Goal: Communication & Community: Answer question/provide support

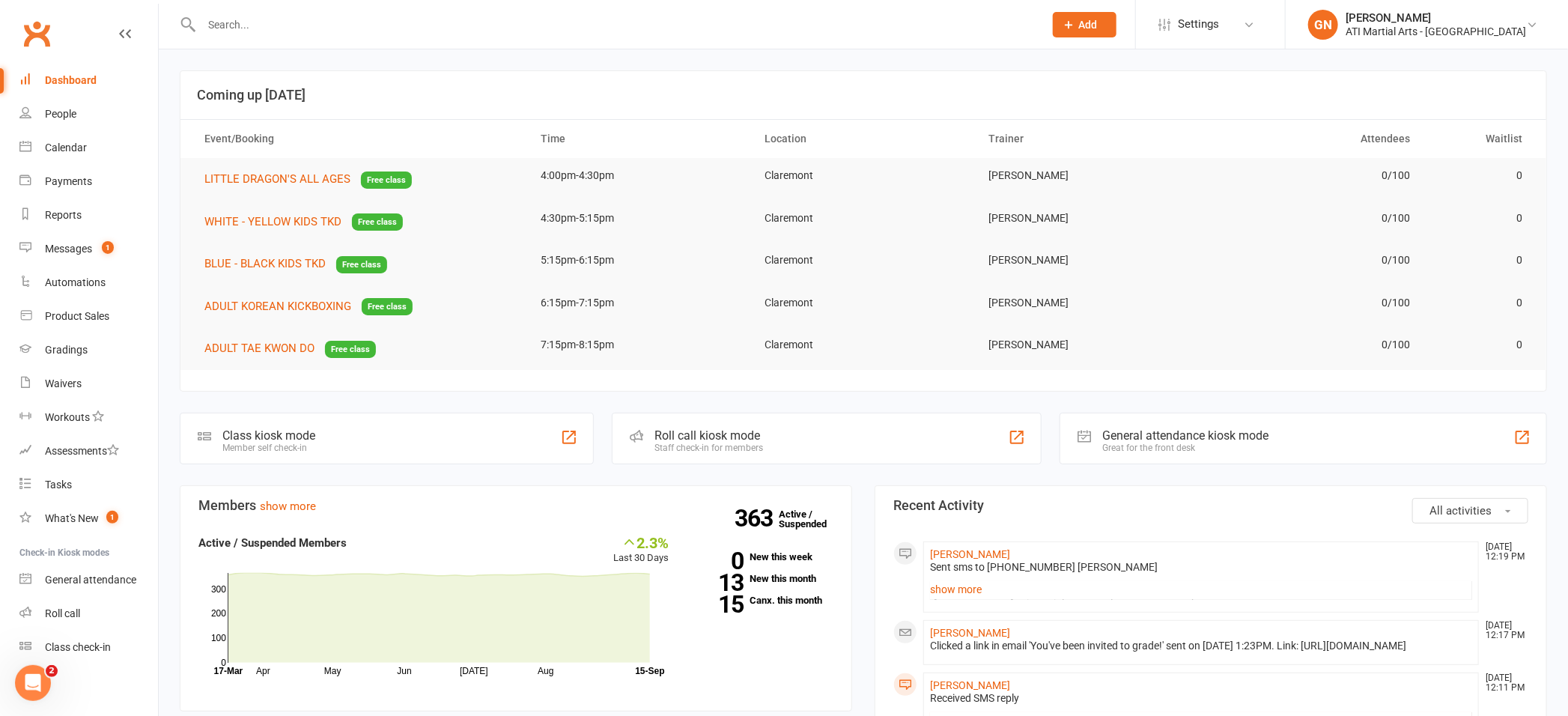
drag, startPoint x: 282, startPoint y: 34, endPoint x: 268, endPoint y: 43, distance: 16.6
click at [278, 37] on div at bounding box center [606, 24] width 854 height 48
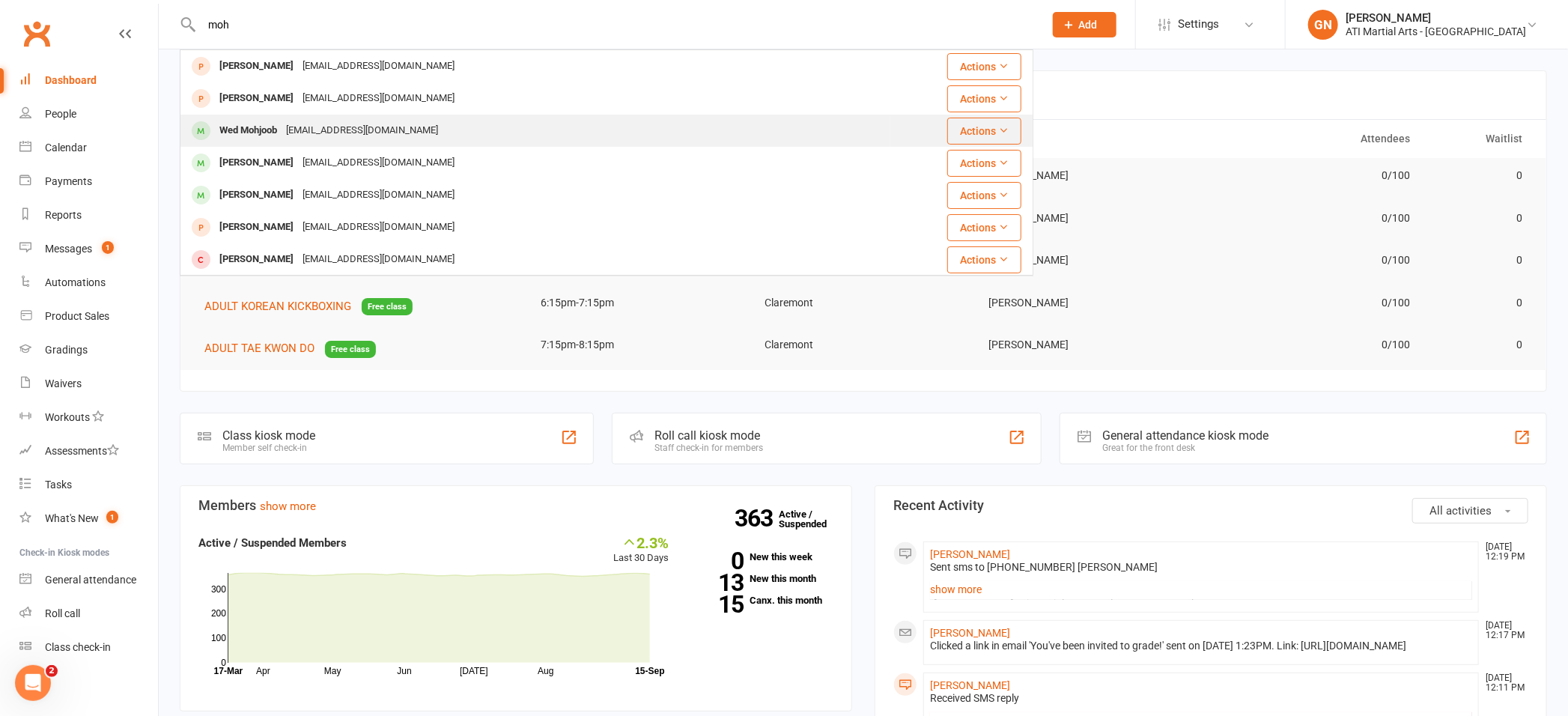
type input "moh"
click at [245, 130] on div "Wed Mohjoob" at bounding box center [248, 130] width 67 height 22
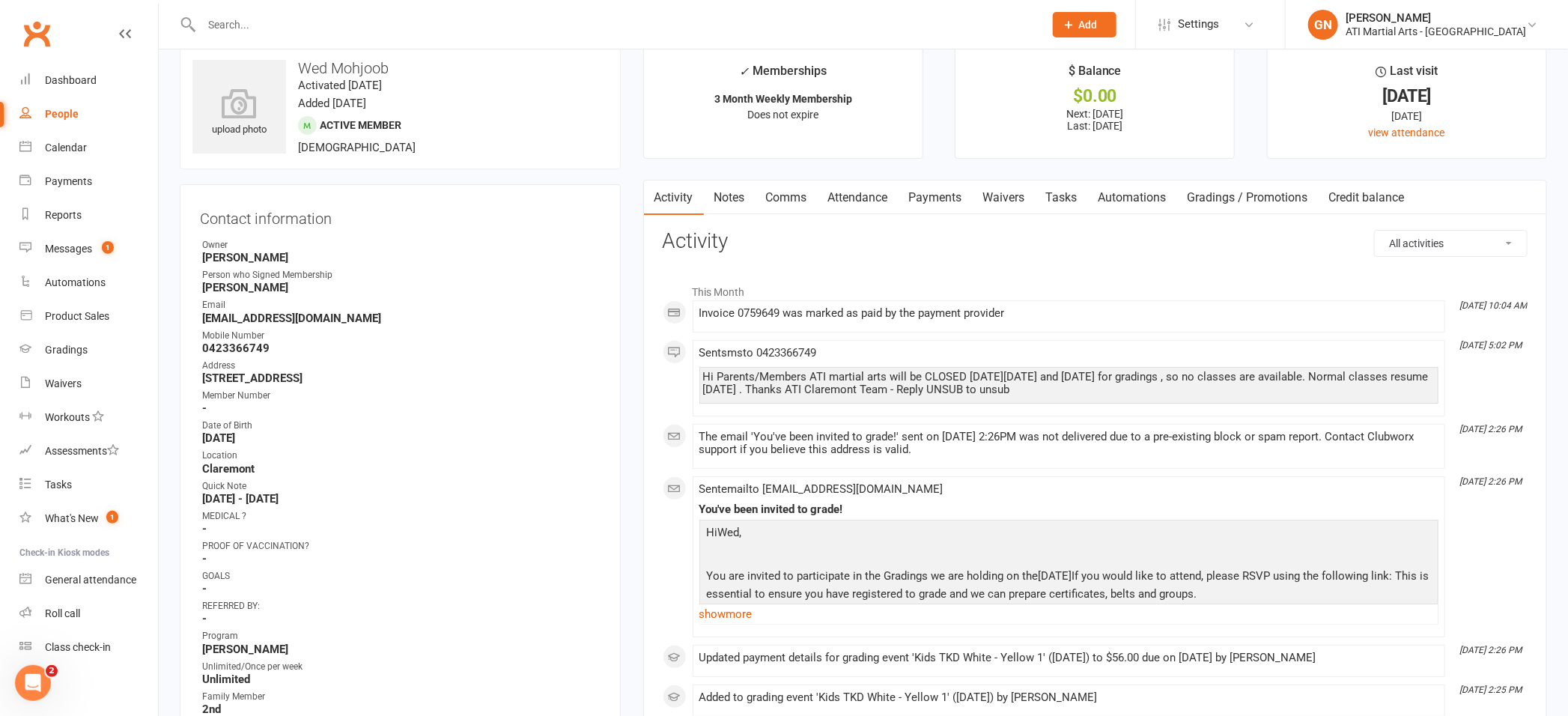
scroll to position [603, 0]
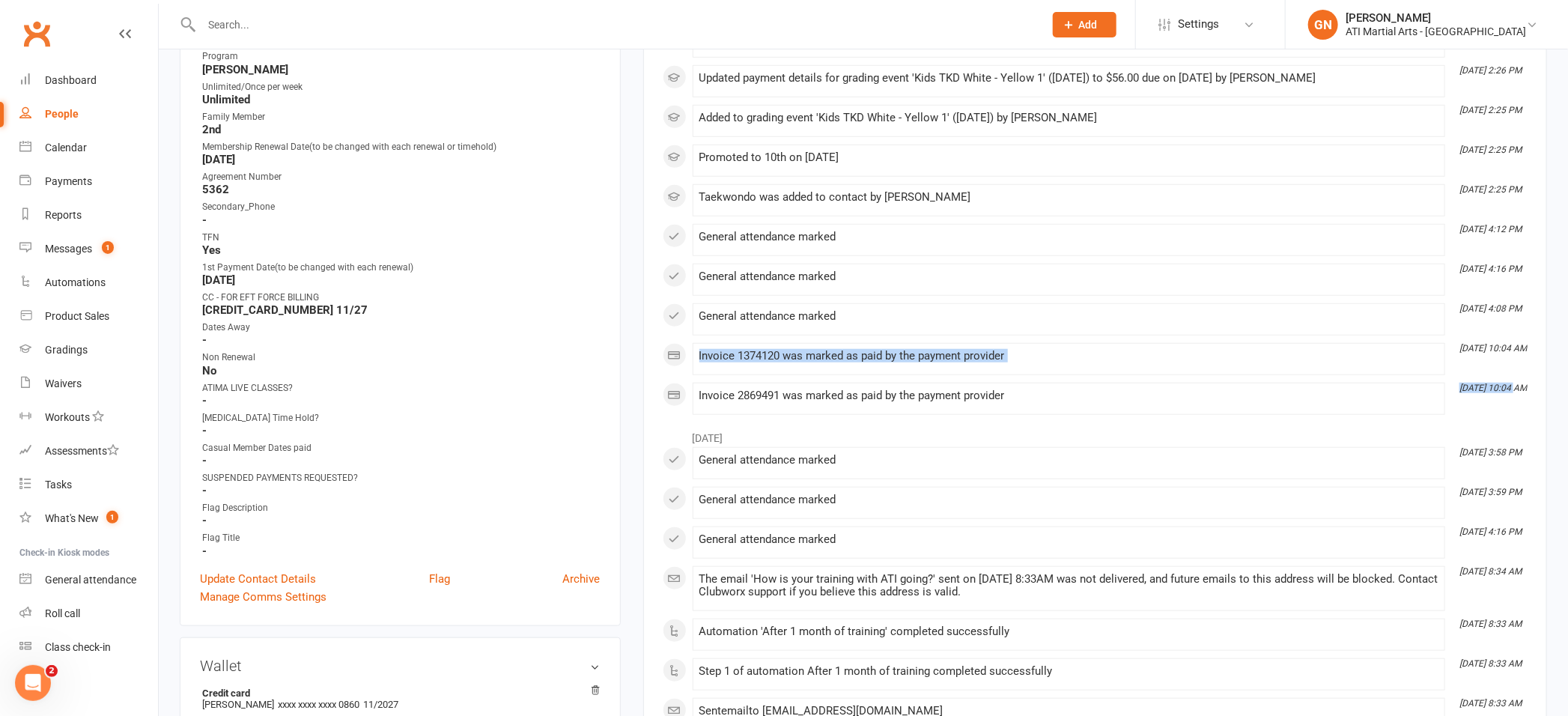
drag, startPoint x: 1521, startPoint y: 356, endPoint x: 1513, endPoint y: 387, distance: 32.0
click at [1513, 387] on div "This Month [DATE] 10:04 AM Invoice 0759649 was marked as paid by the payment pr…" at bounding box center [1096, 55] width 865 height 719
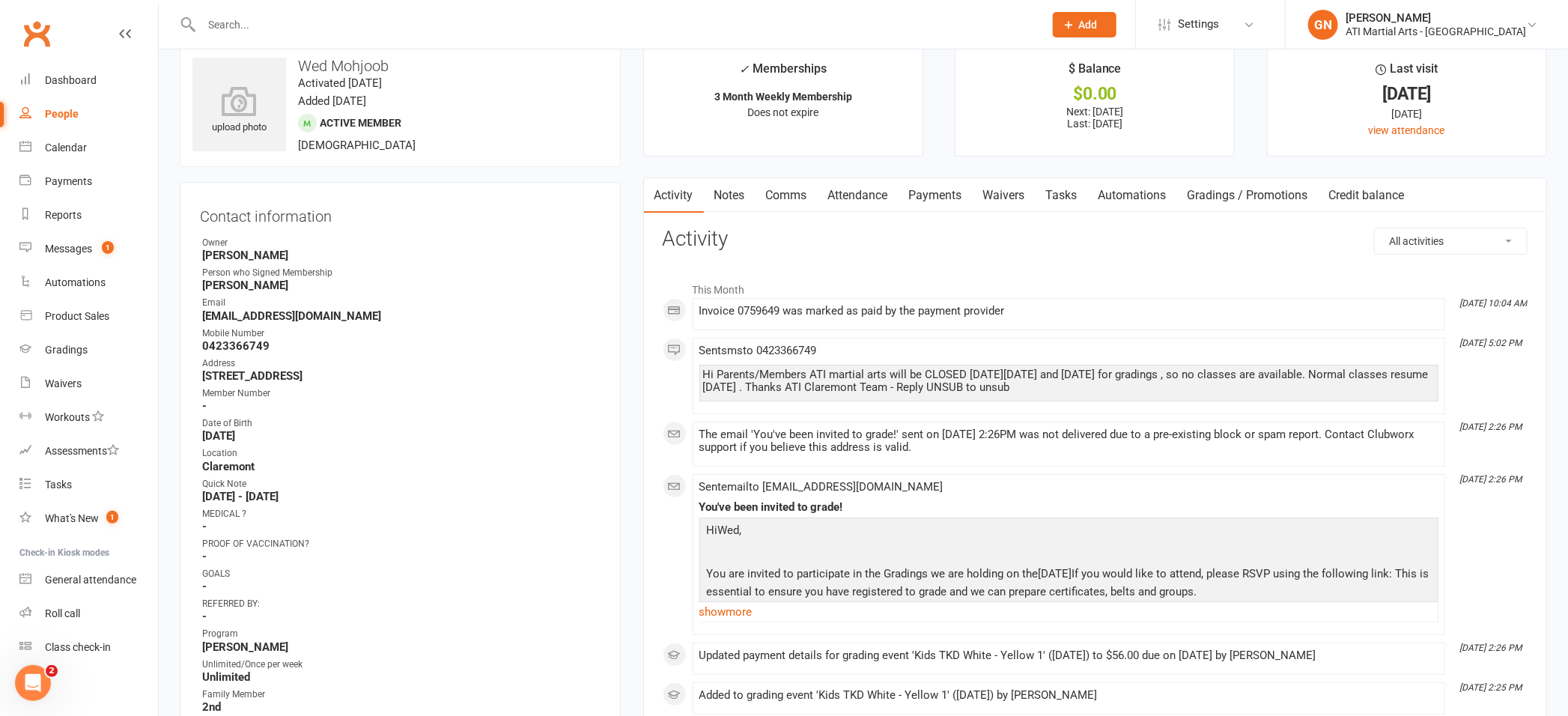
scroll to position [0, 0]
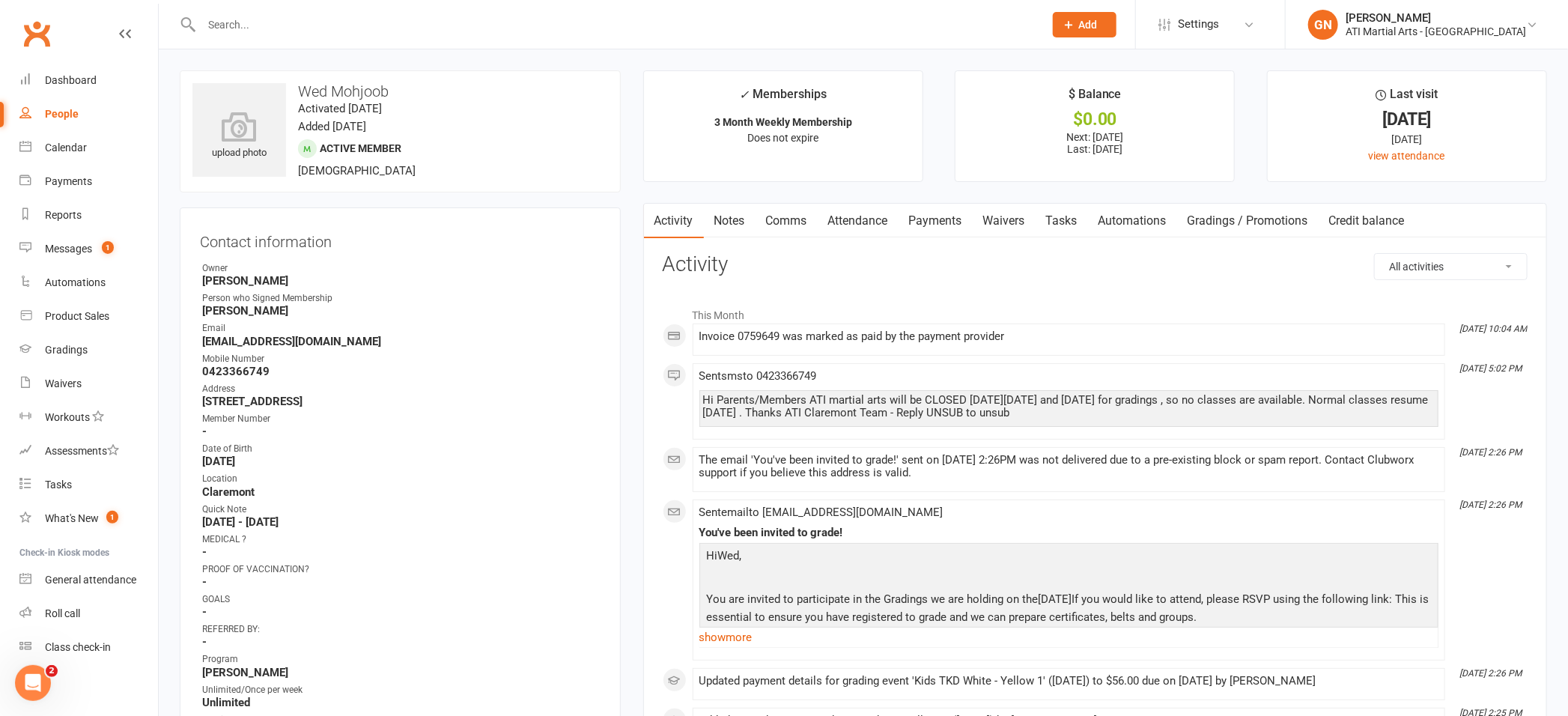
click at [245, 23] on input "text" at bounding box center [615, 25] width 836 height 21
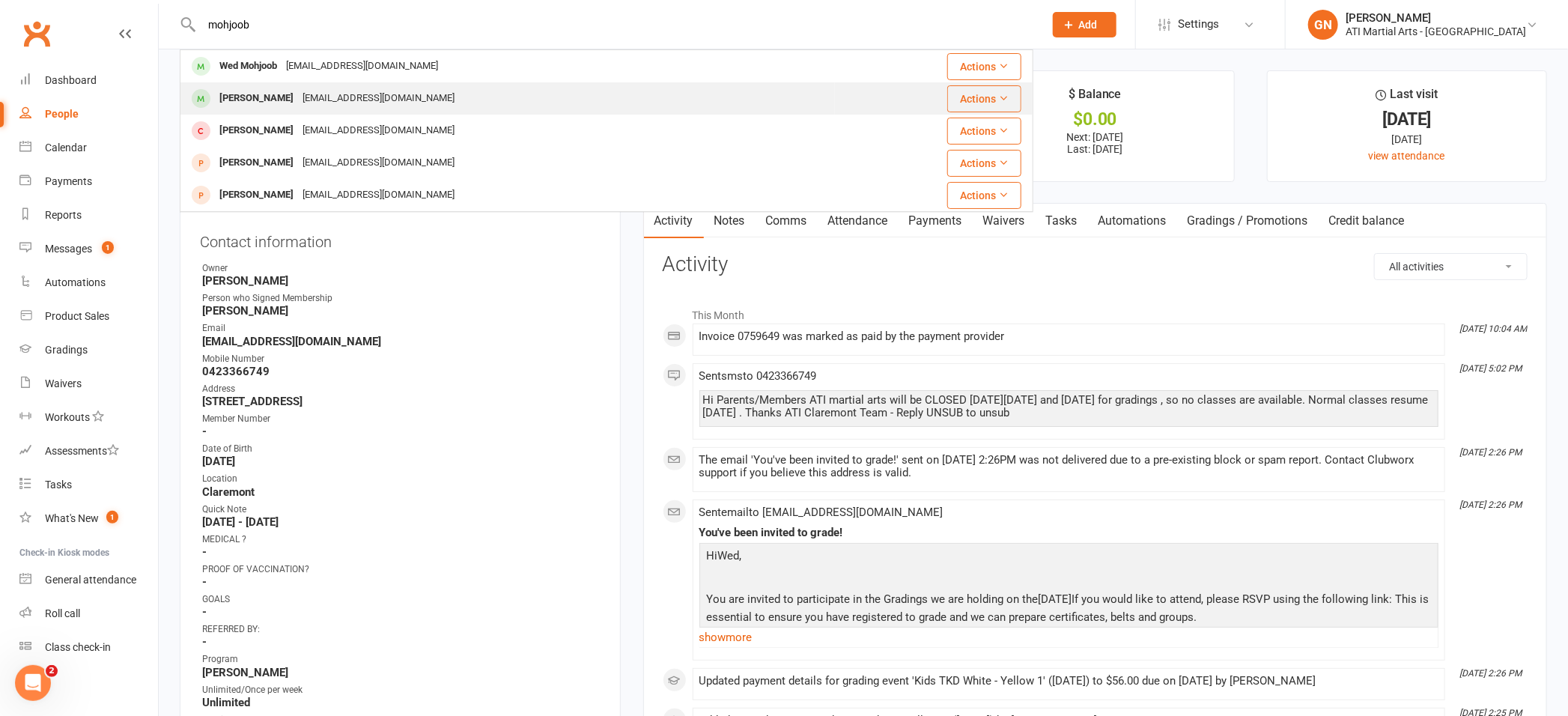
type input "mohjoob"
click at [245, 101] on div "[PERSON_NAME]" at bounding box center [256, 99] width 84 height 22
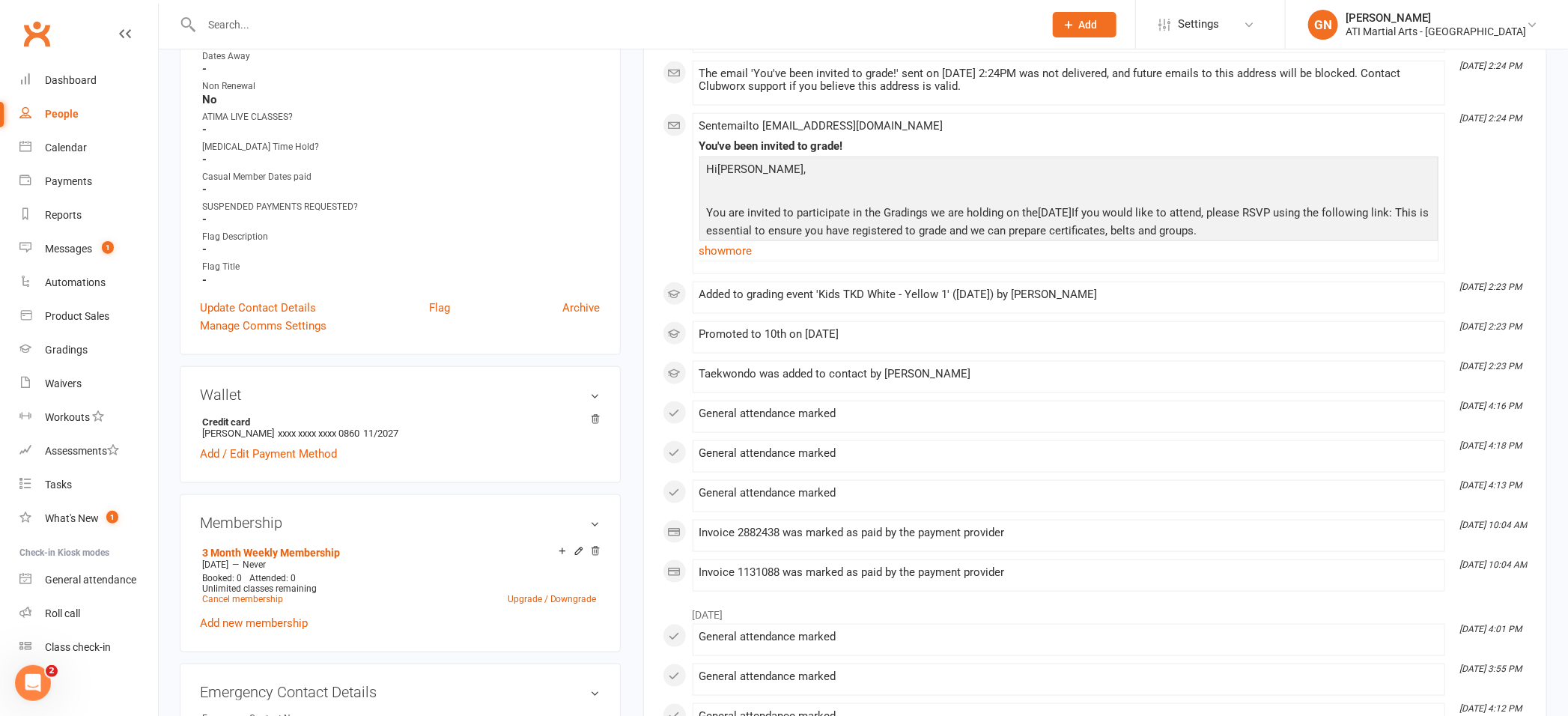
scroll to position [897, 0]
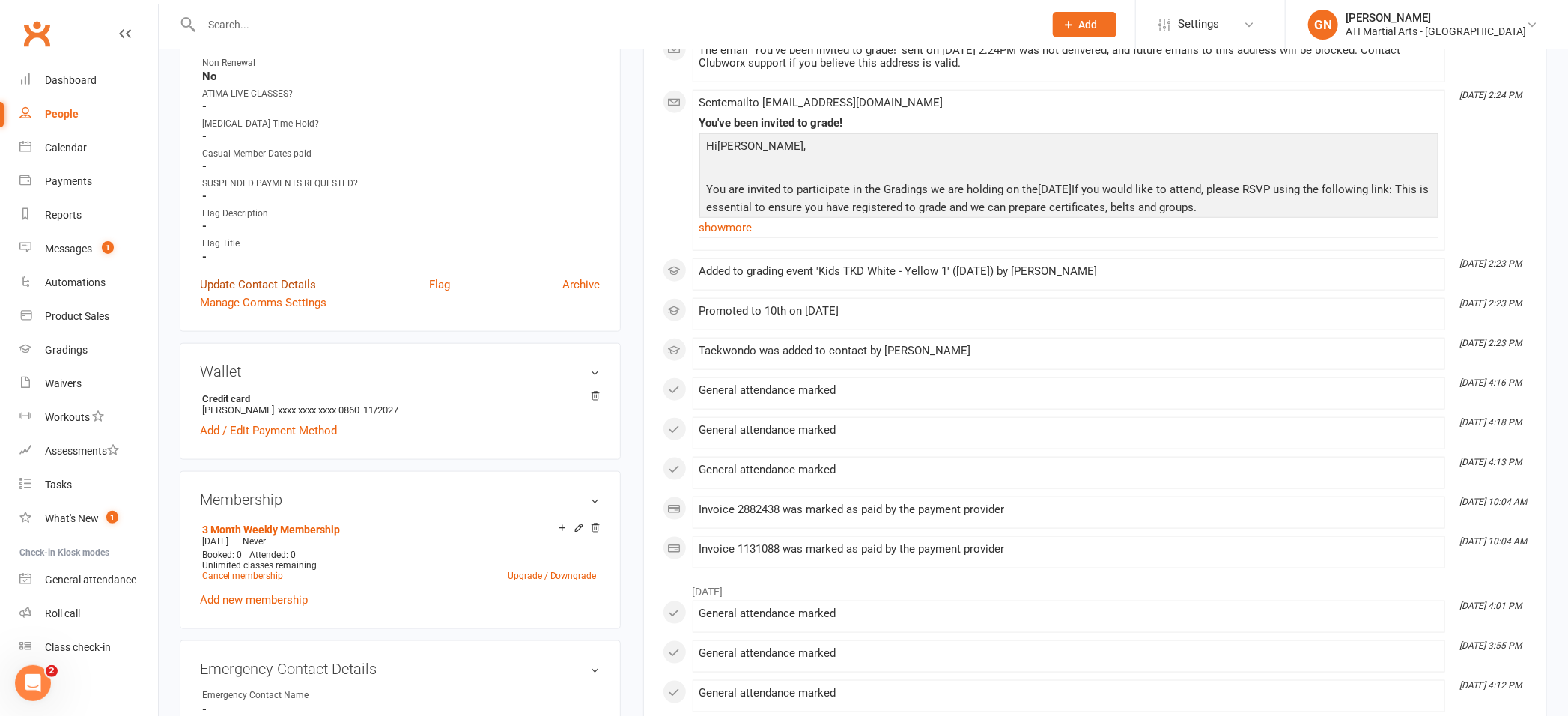
click at [240, 279] on link "Update Contact Details" at bounding box center [258, 284] width 116 height 18
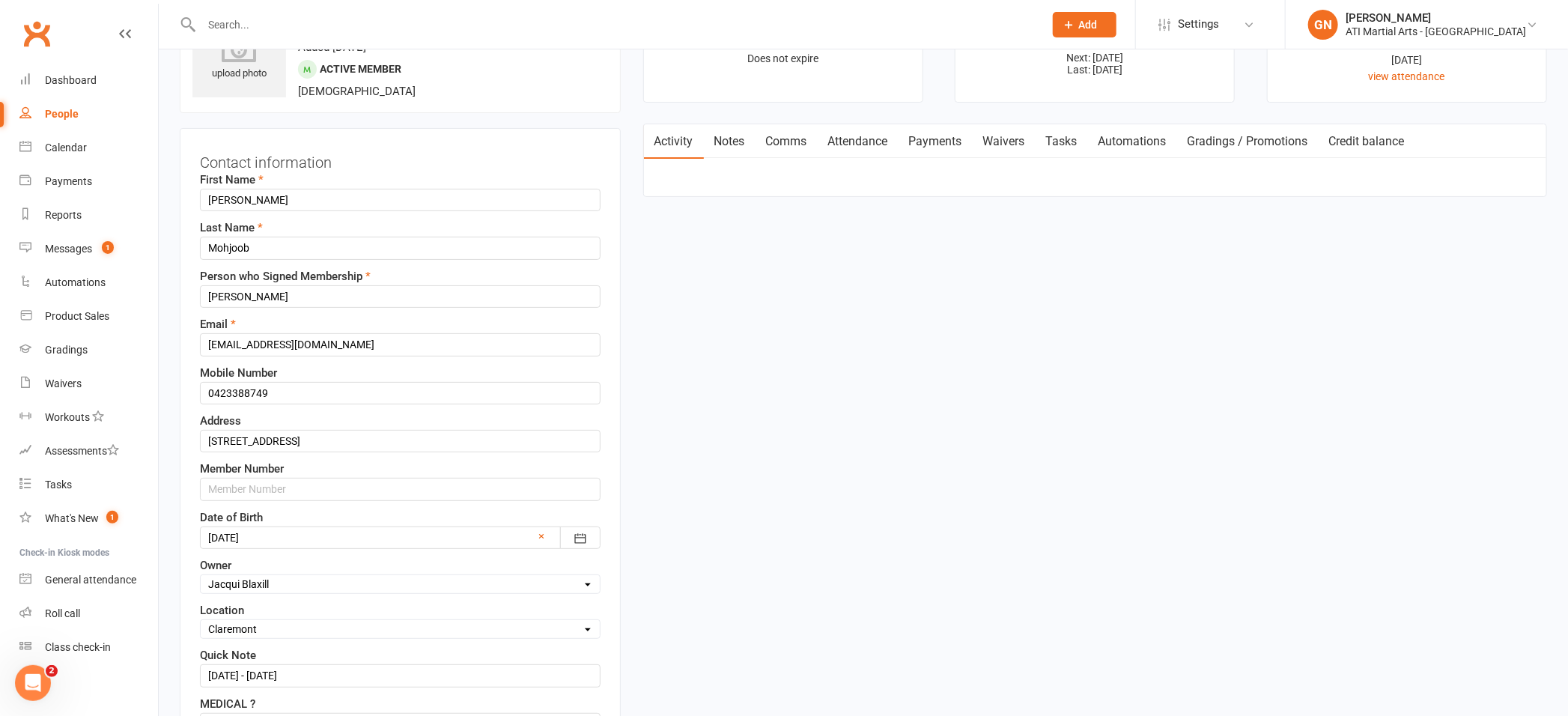
scroll to position [70, 0]
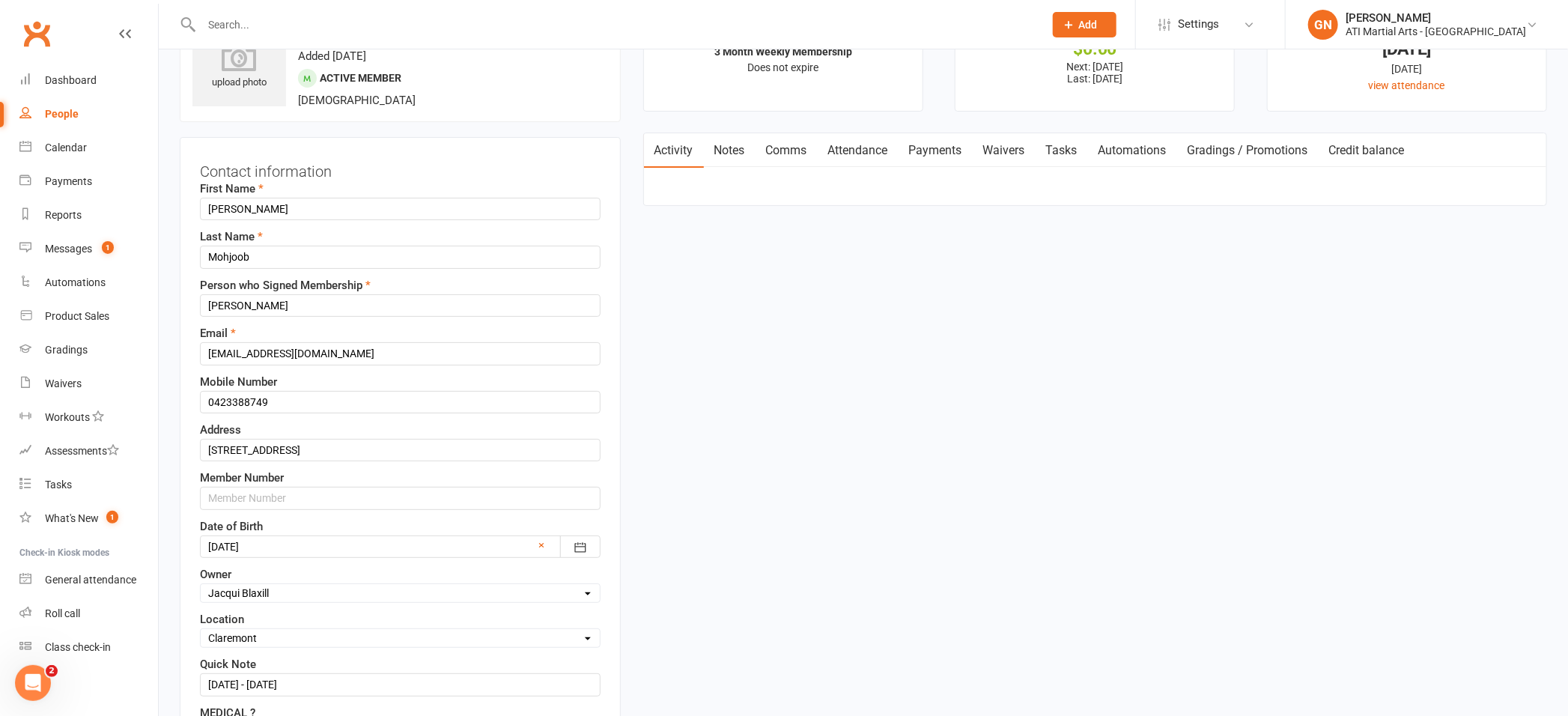
drag, startPoint x: 263, startPoint y: 31, endPoint x: 294, endPoint y: 41, distance: 32.6
click at [262, 31] on input "text" at bounding box center [615, 25] width 836 height 21
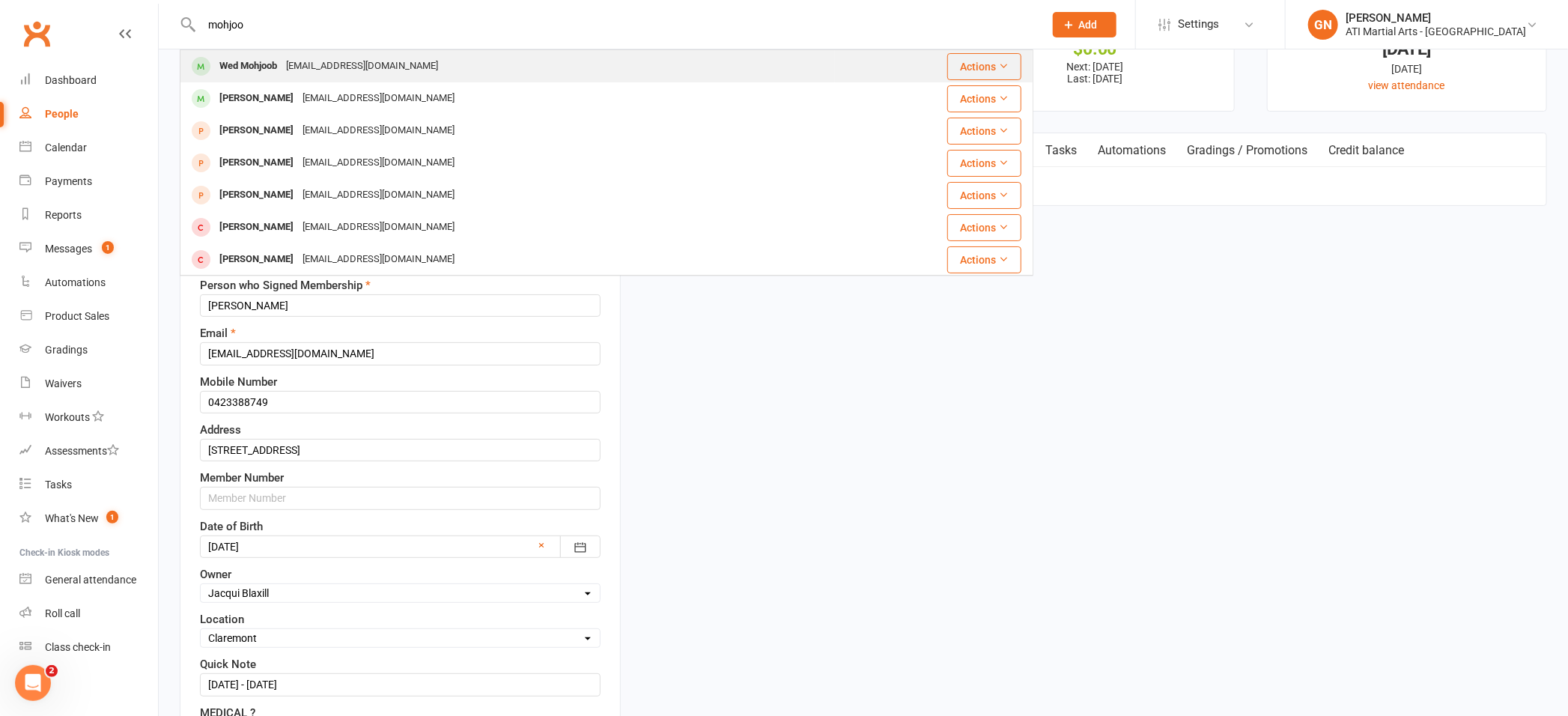
type input "mohjoo"
click at [248, 62] on div "Wed Mohjoob" at bounding box center [248, 66] width 67 height 22
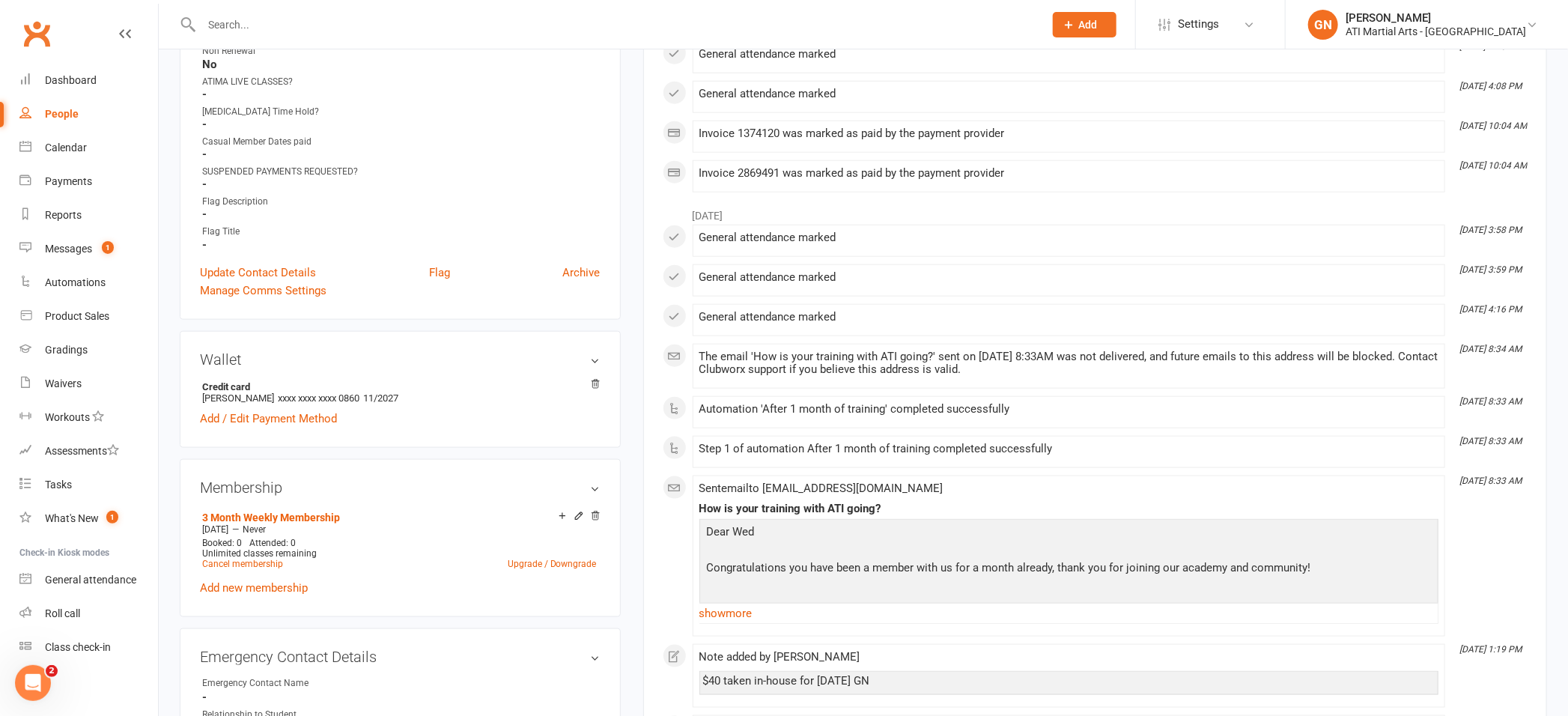
scroll to position [912, 0]
click at [266, 23] on input "text" at bounding box center [615, 25] width 836 height 21
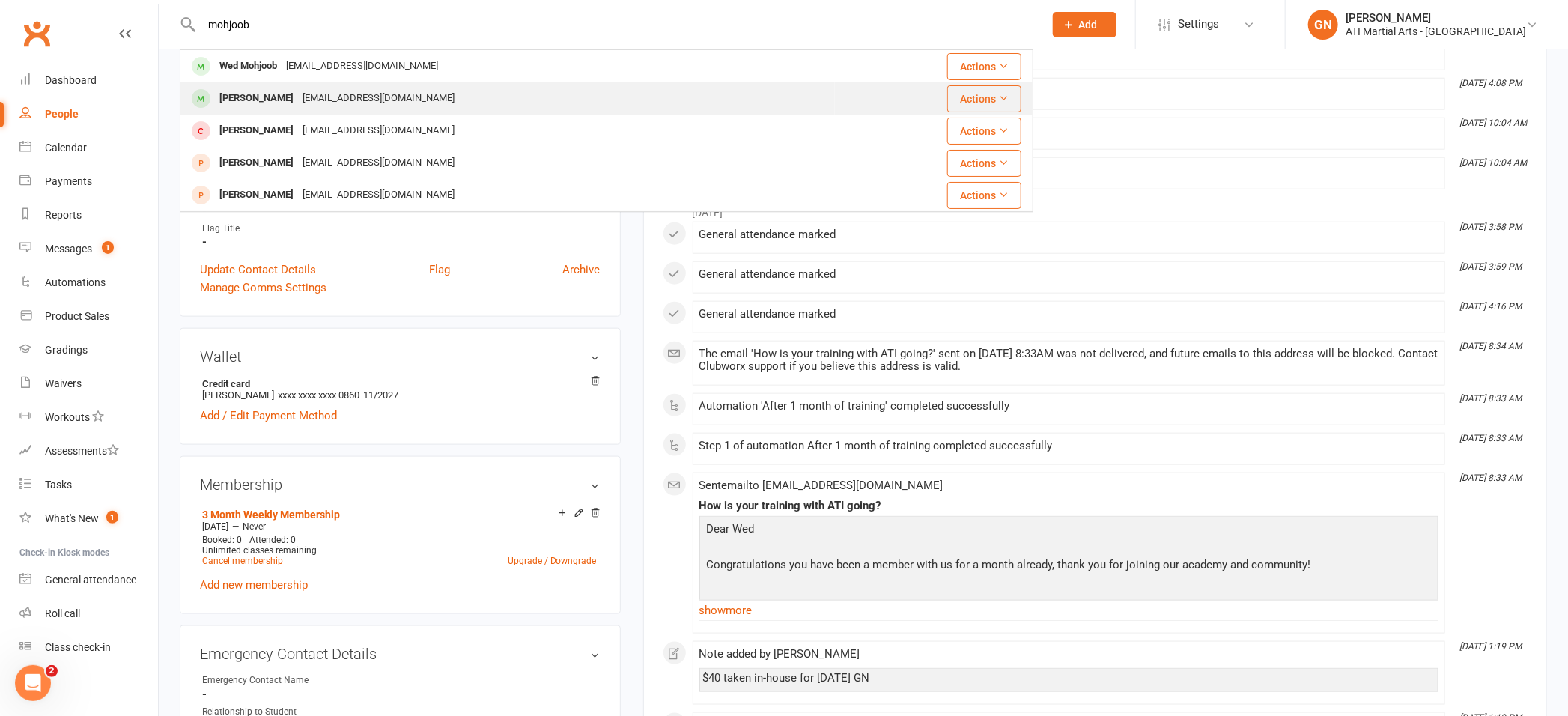
type input "mohjoob"
click at [249, 99] on div "[PERSON_NAME]" at bounding box center [256, 99] width 84 height 22
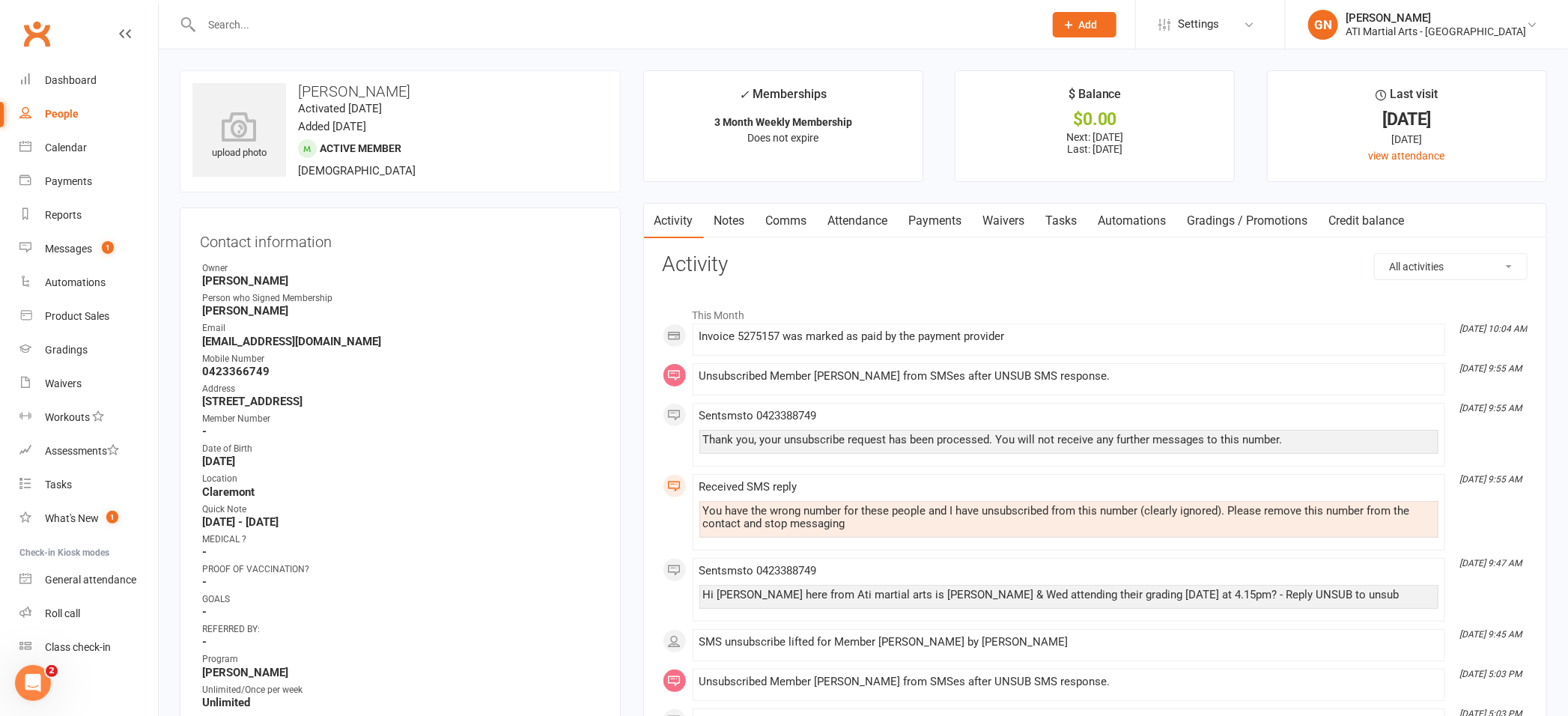
click at [270, 23] on input "text" at bounding box center [615, 25] width 836 height 21
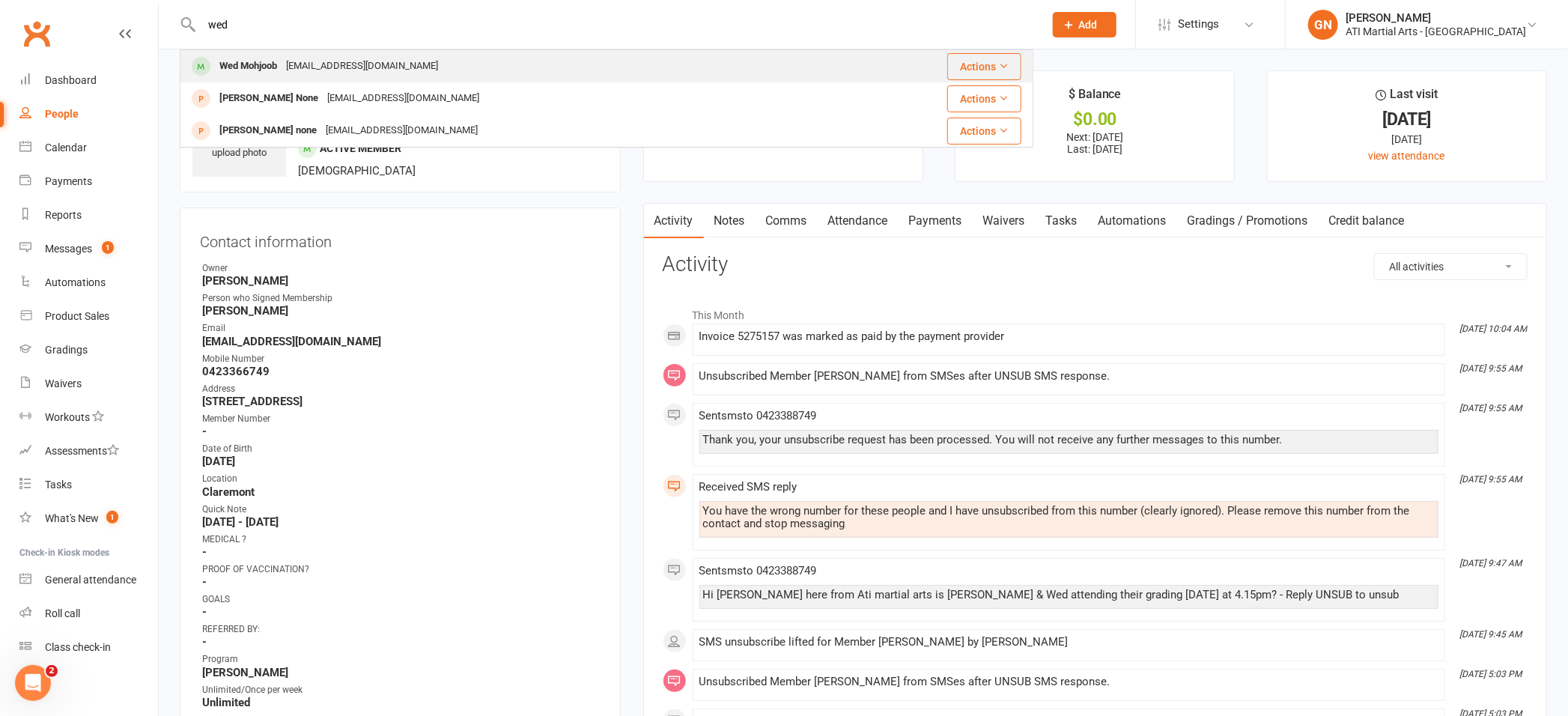
type input "wed"
click at [244, 64] on div "Wed Mohjoob" at bounding box center [248, 66] width 67 height 22
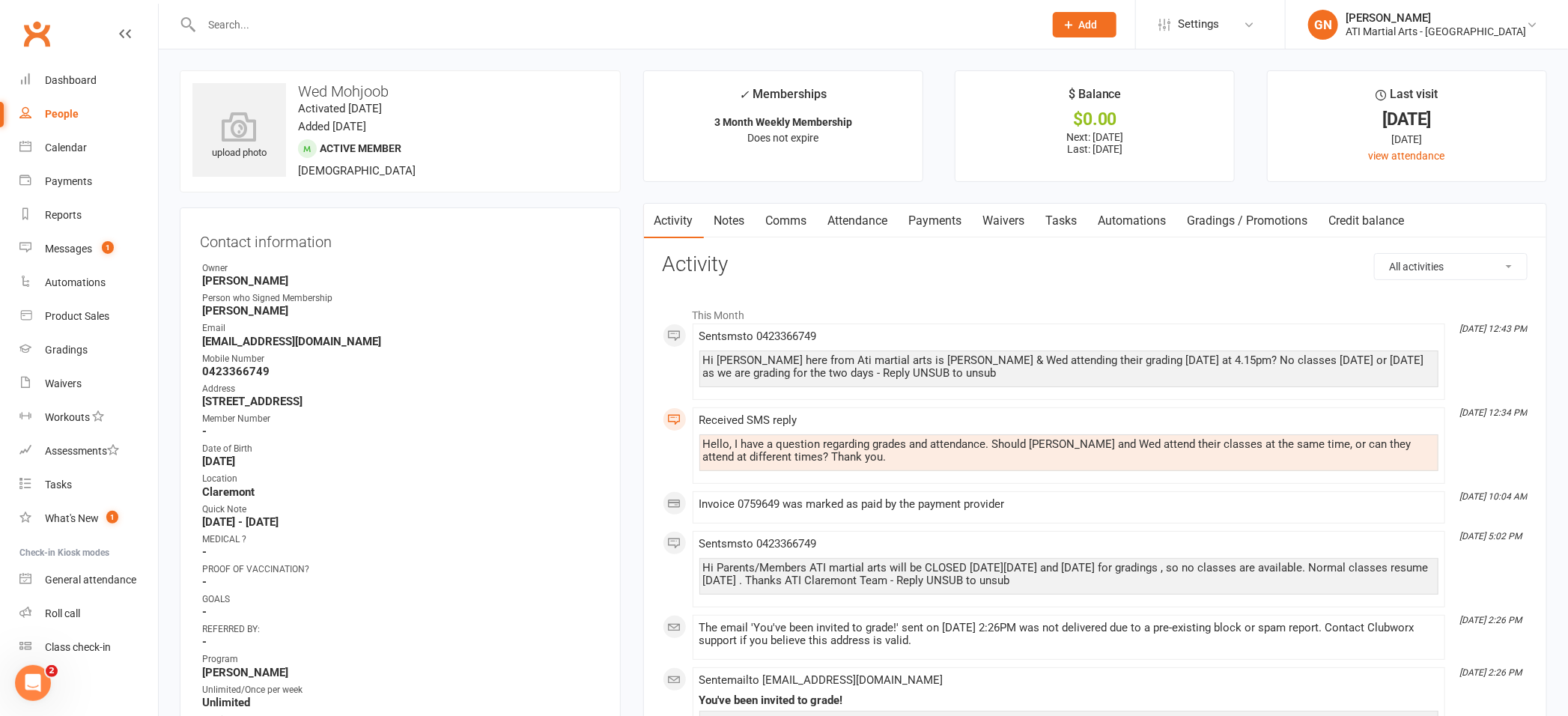
click at [274, 28] on input "text" at bounding box center [615, 25] width 836 height 21
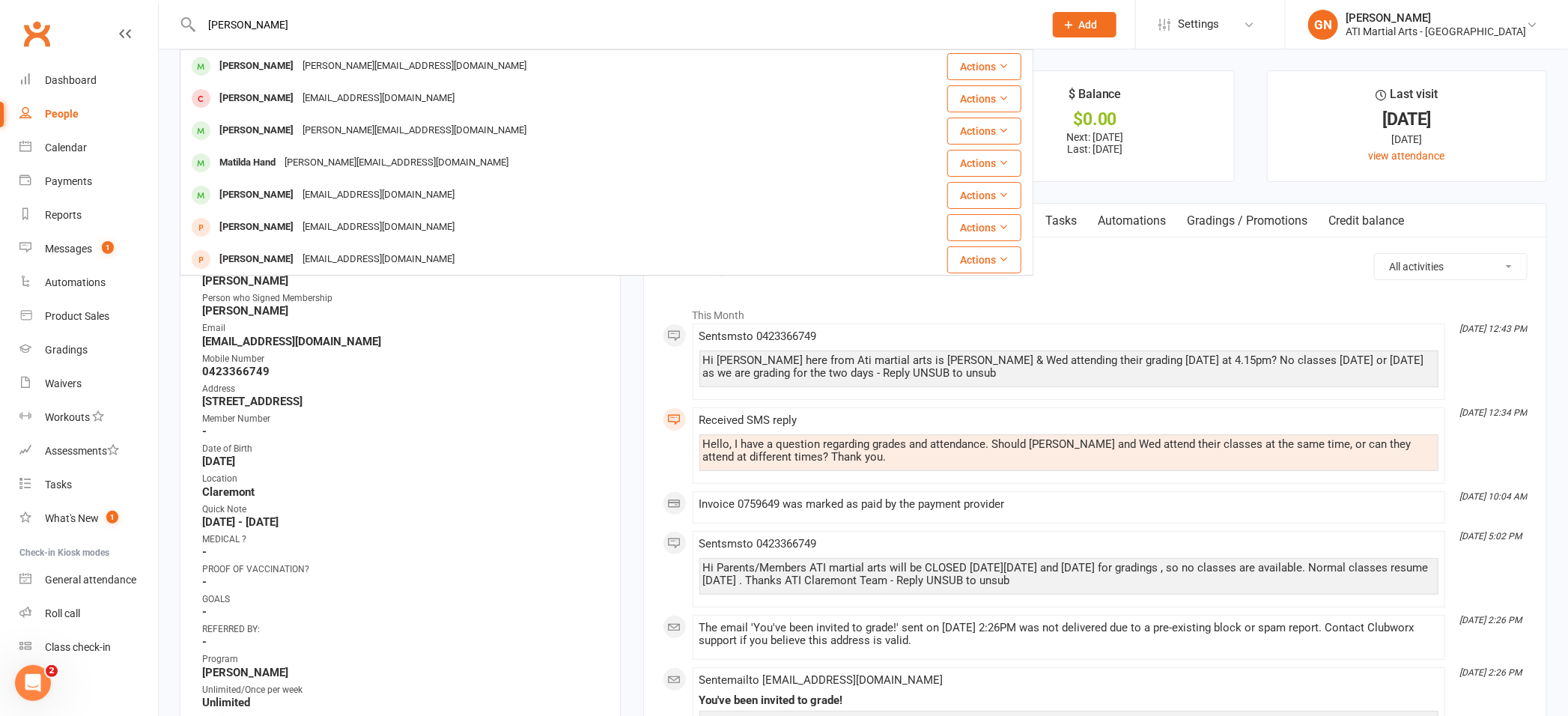
type input "[PERSON_NAME]"
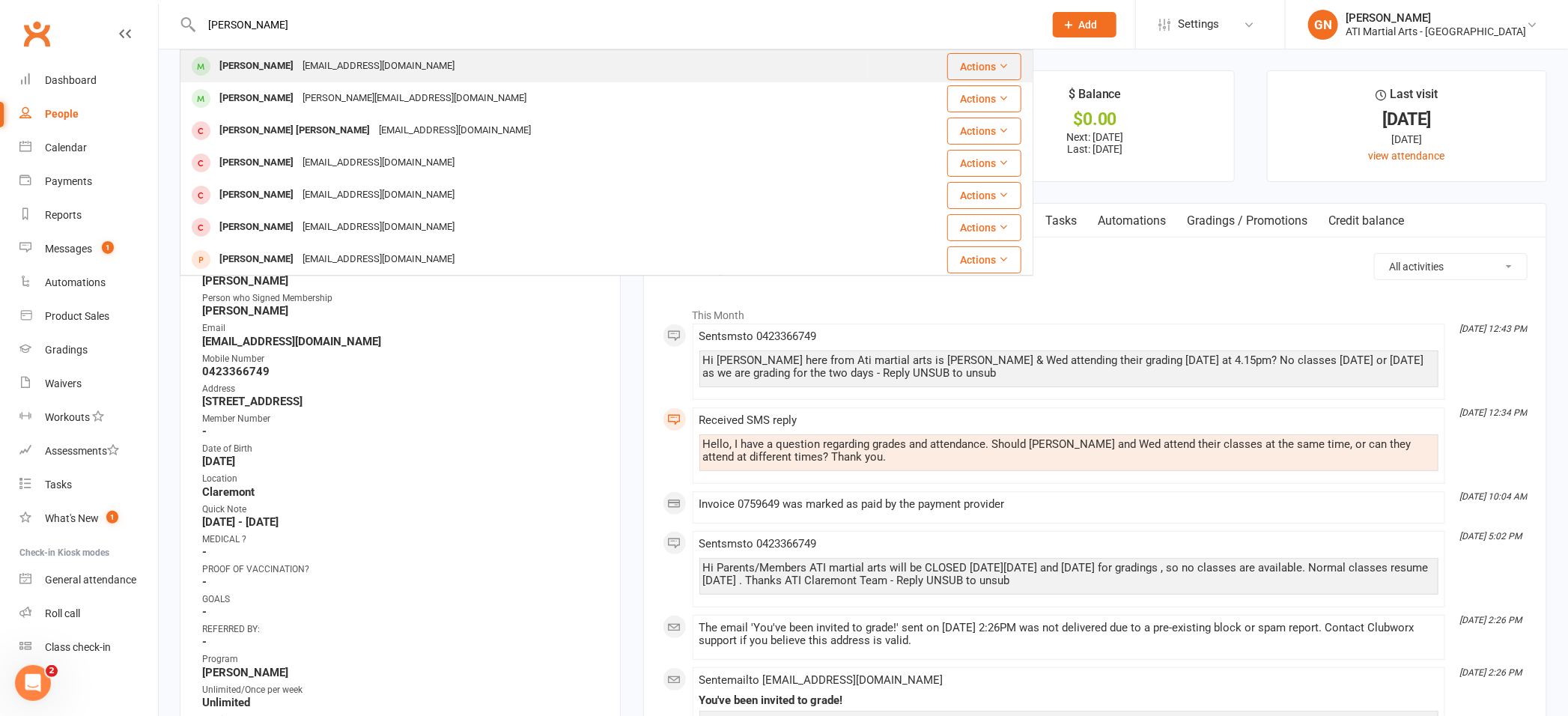
click at [245, 69] on div "[PERSON_NAME]" at bounding box center [256, 66] width 84 height 22
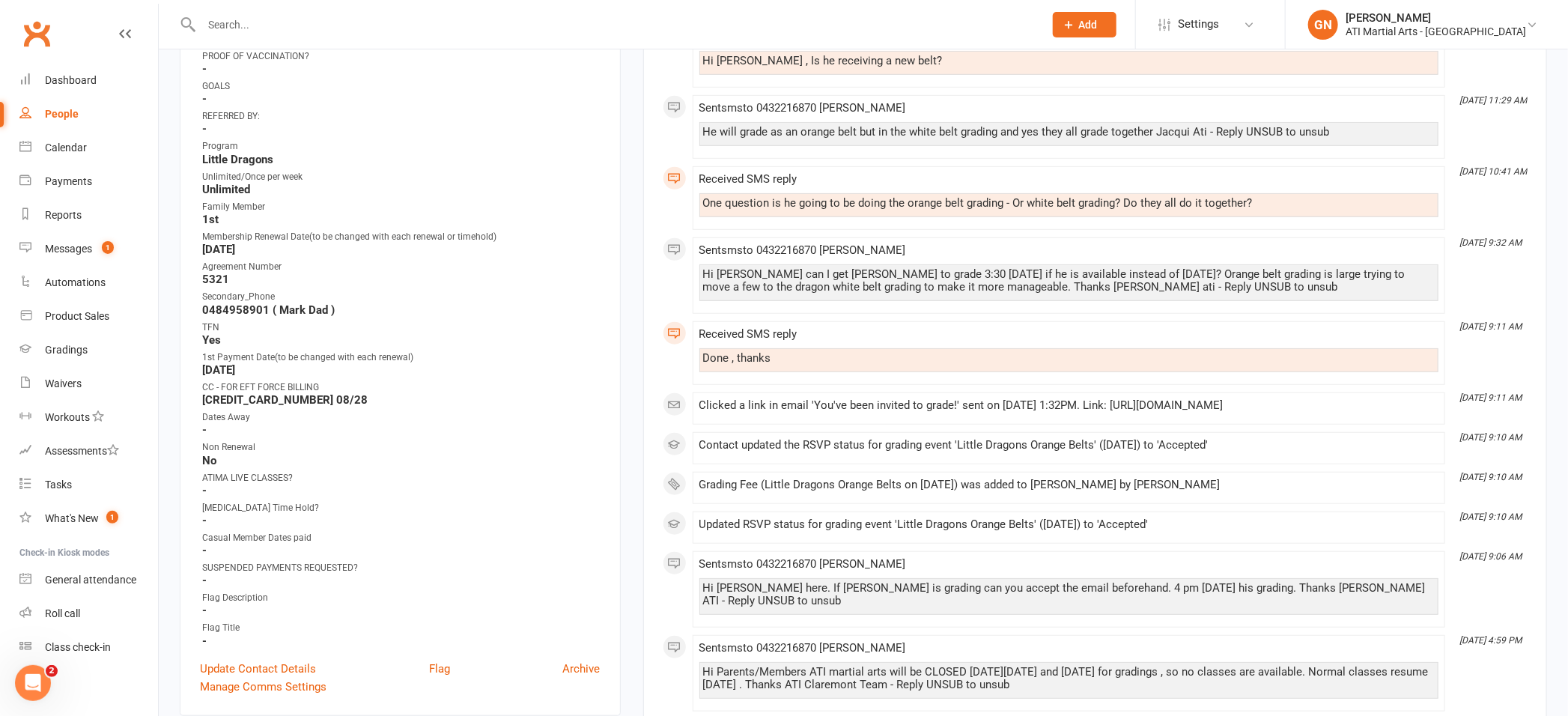
scroll to position [395, 0]
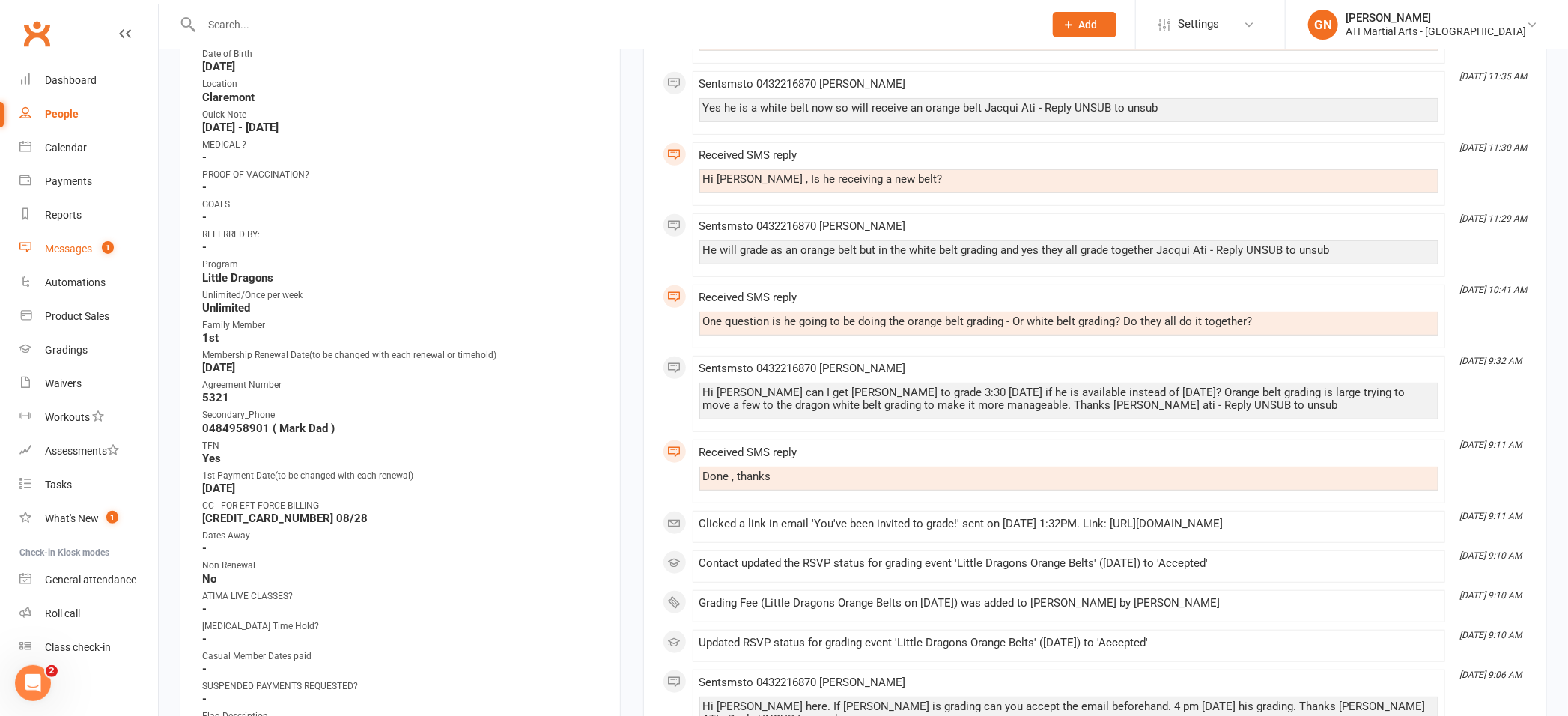
click at [60, 258] on link "Messages 1" at bounding box center [89, 249] width 139 height 33
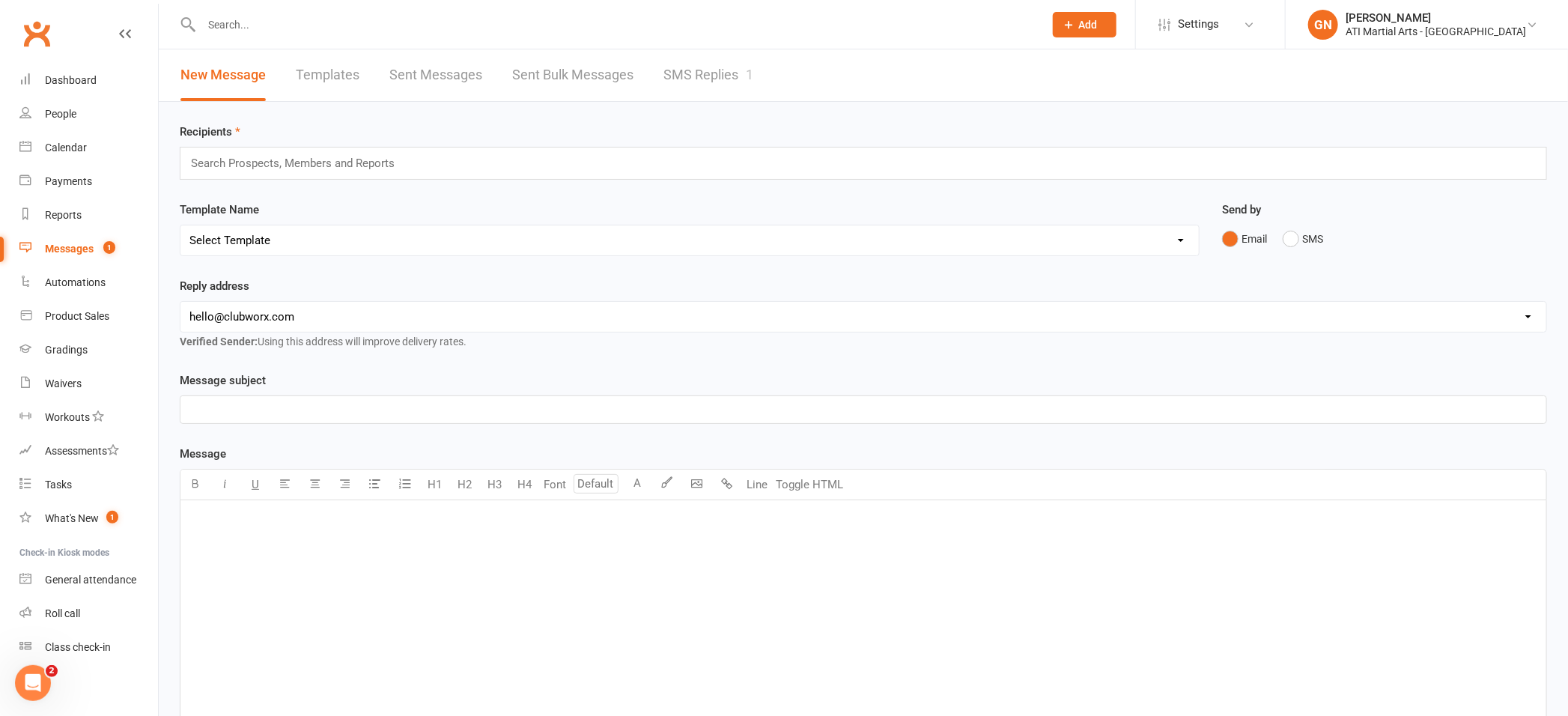
click at [230, 28] on input "text" at bounding box center [615, 25] width 836 height 21
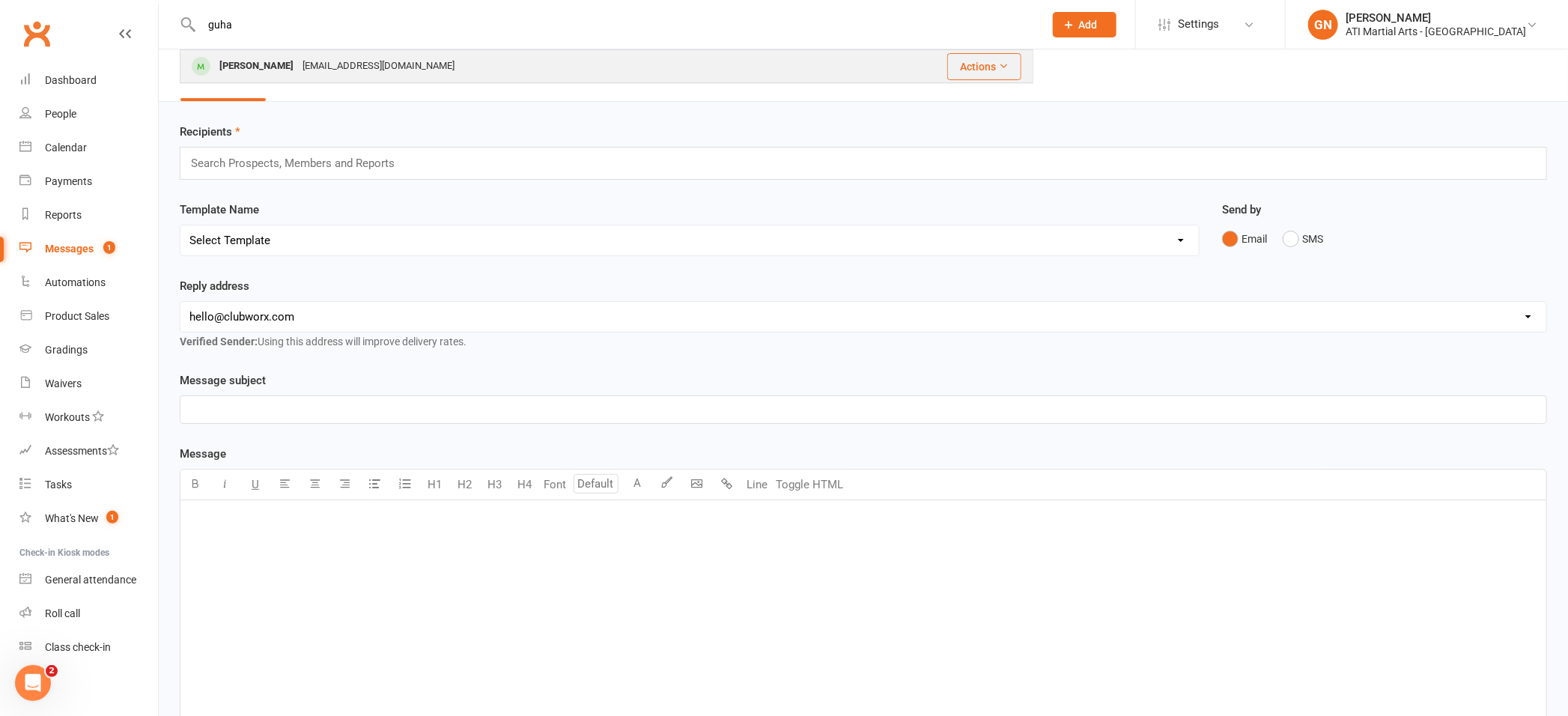
type input "guha"
click at [230, 65] on div "[PERSON_NAME]" at bounding box center [256, 66] width 84 height 22
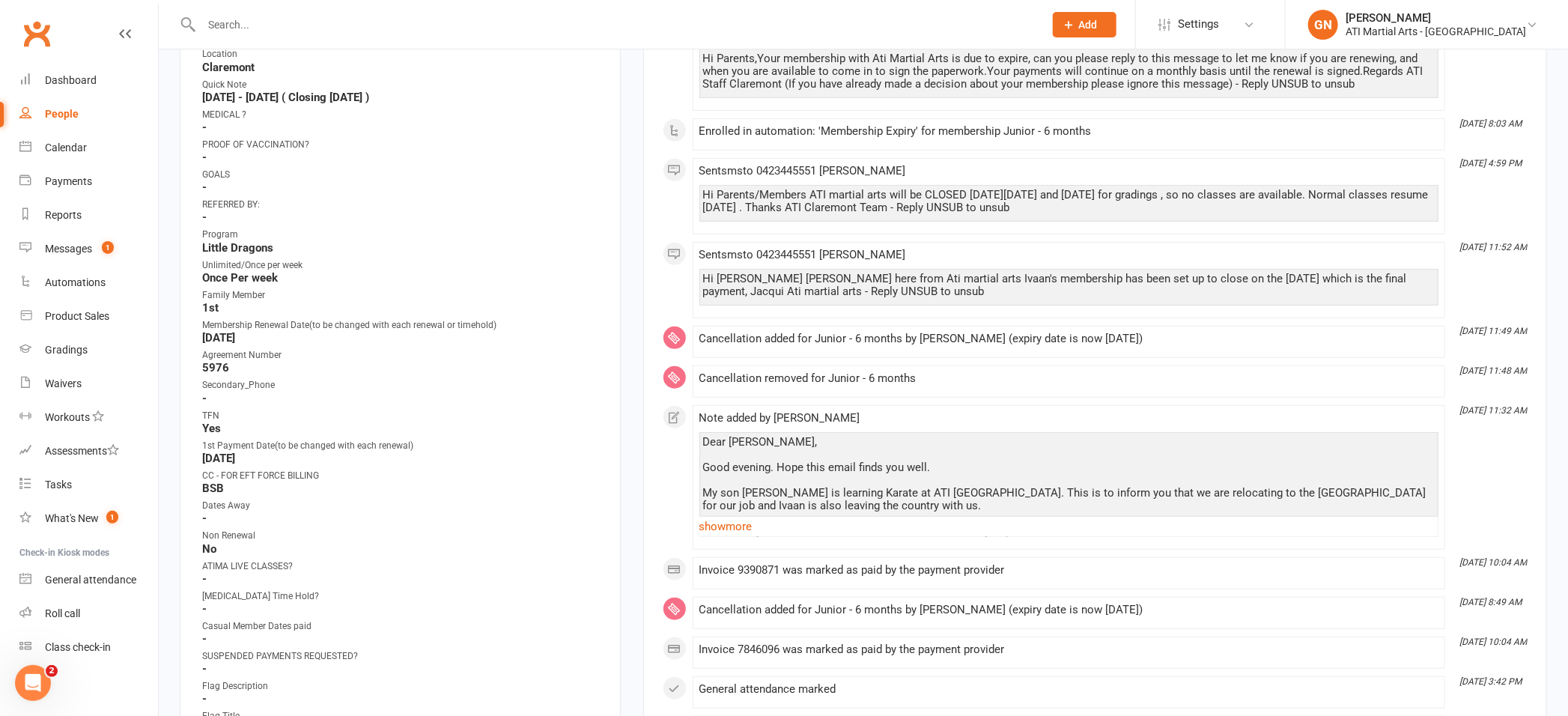
scroll to position [428, 0]
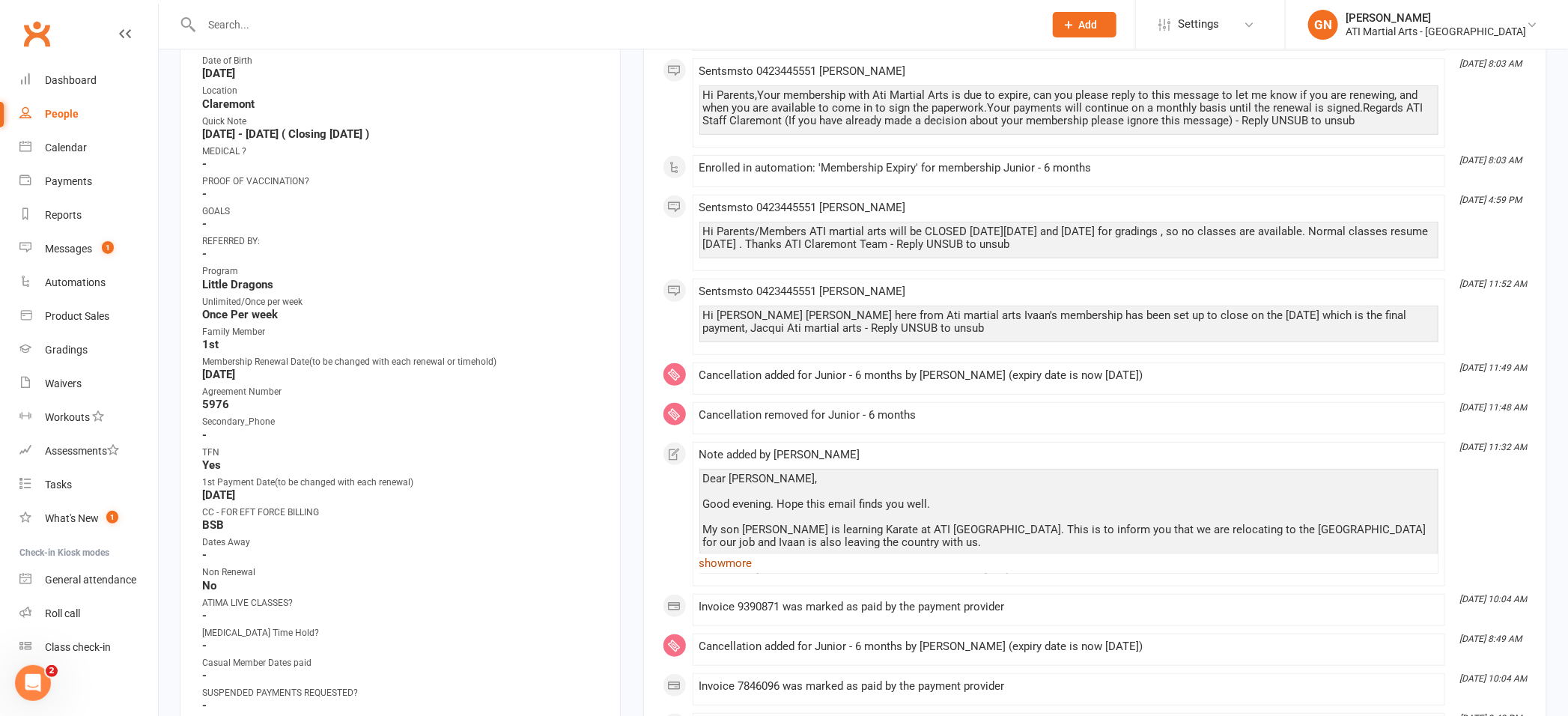
click at [715, 570] on link "show more" at bounding box center [1069, 564] width 740 height 21
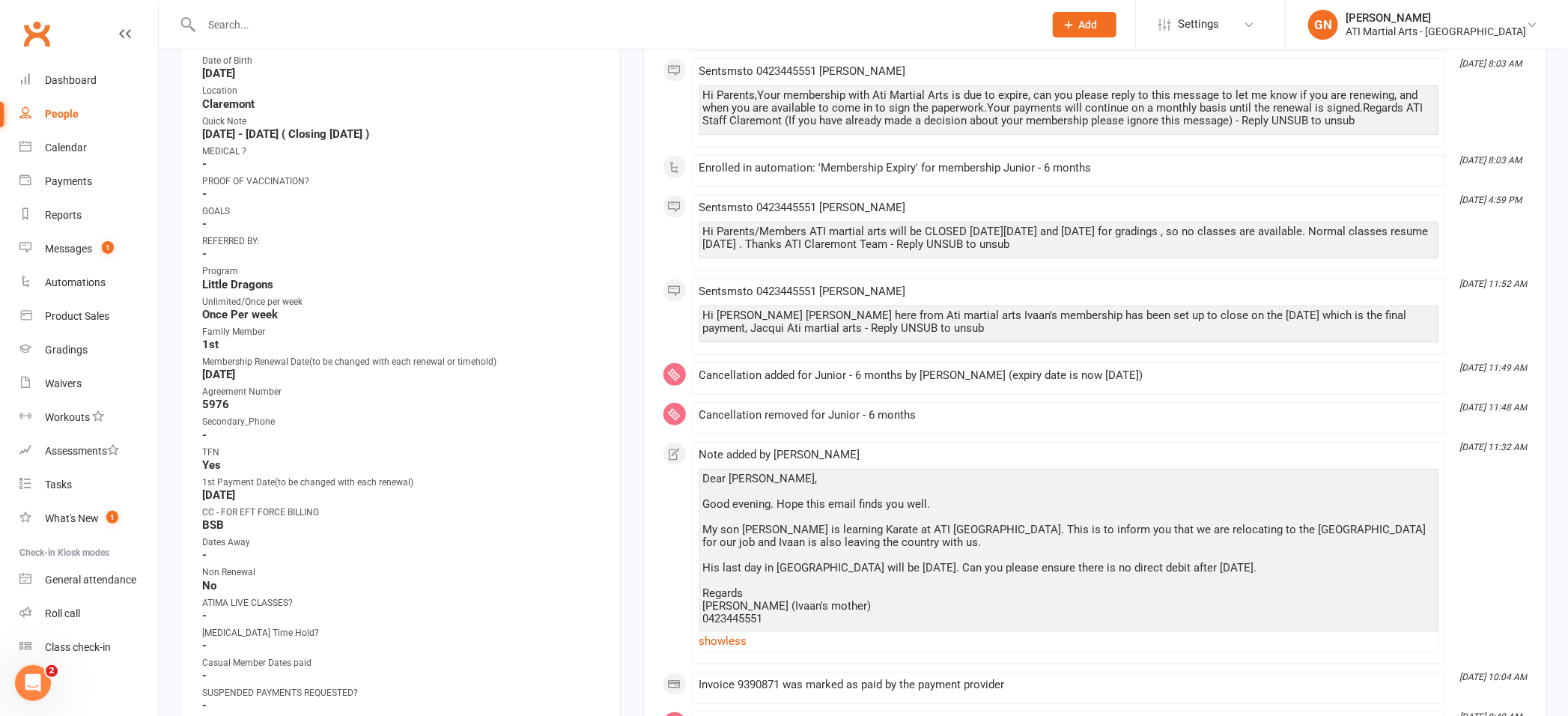
click at [1295, 572] on div "Dear [PERSON_NAME], Good evening. Hope this email finds you well. My son [PERSO…" at bounding box center [1069, 549] width 732 height 153
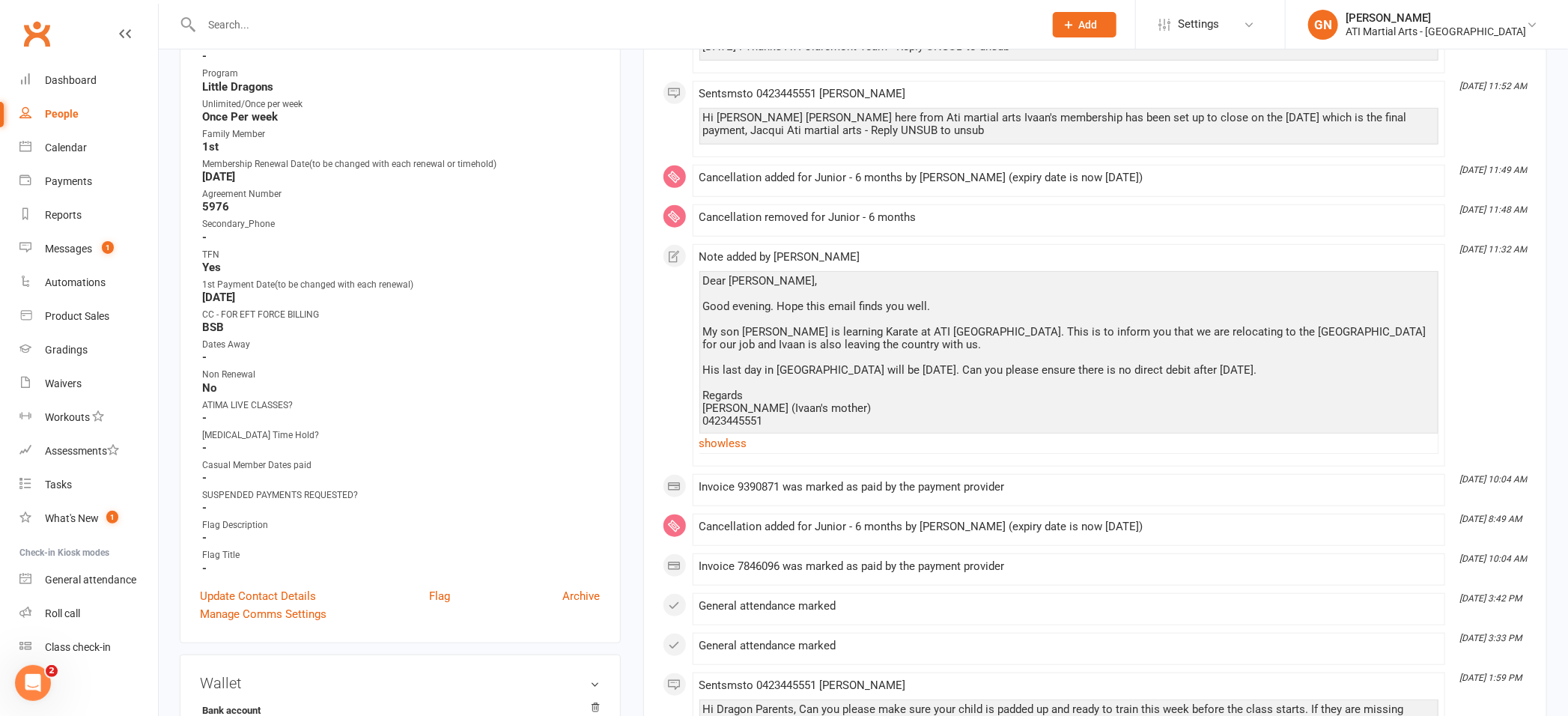
scroll to position [633, 0]
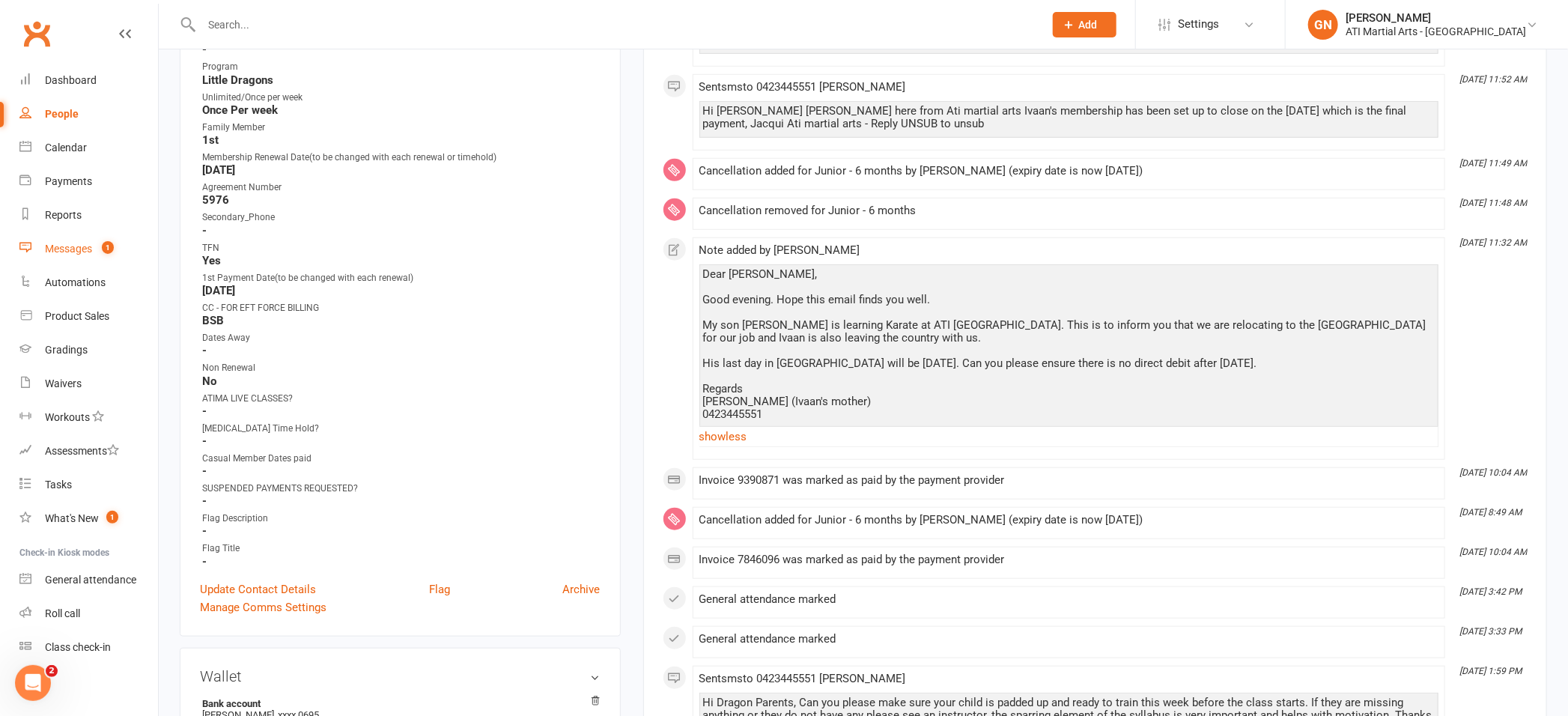
click at [78, 253] on div "Messages" at bounding box center [69, 249] width 47 height 12
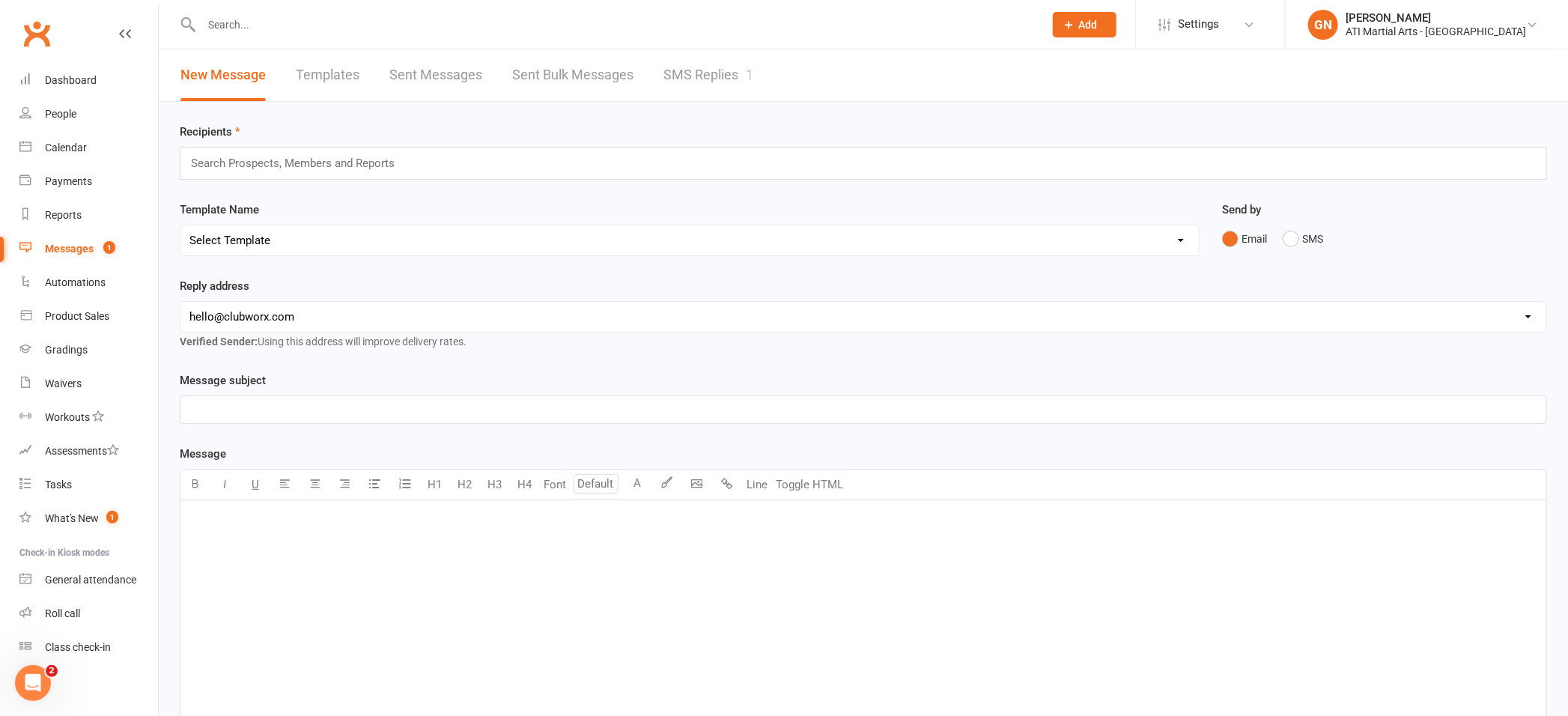
click at [693, 67] on link "SMS Replies 1" at bounding box center [709, 75] width 90 height 52
